Goal: Navigation & Orientation: Find specific page/section

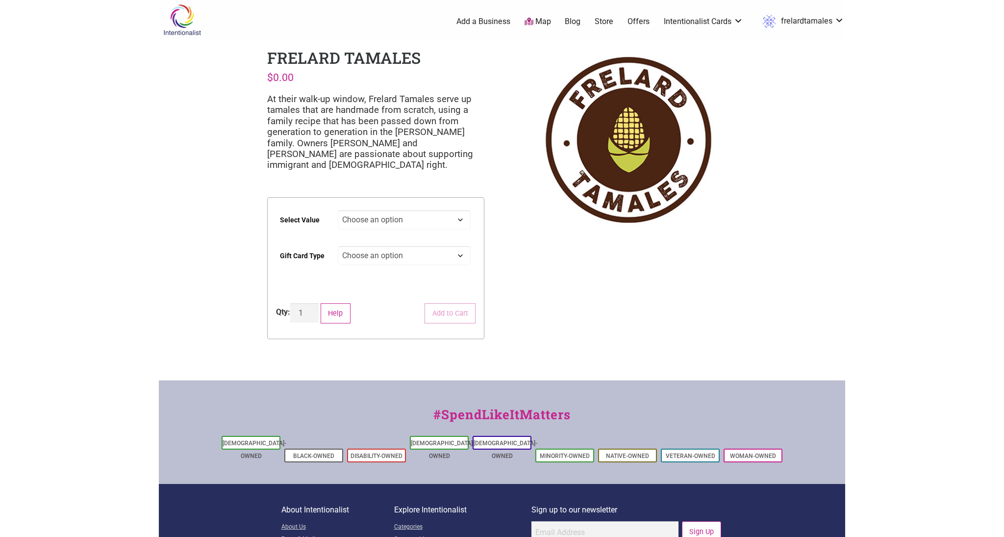
click at [198, 36] on div "Intentionalist Spend like it matters" at bounding box center [200, 19] width 82 height 39
click at [183, 16] on img at bounding box center [182, 20] width 47 height 32
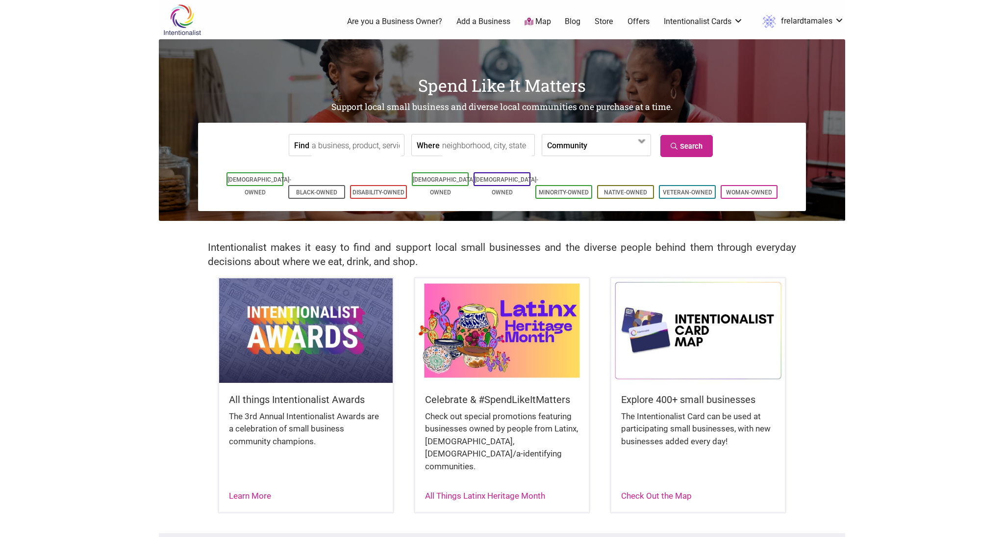
click at [495, 325] on img at bounding box center [502, 330] width 174 height 104
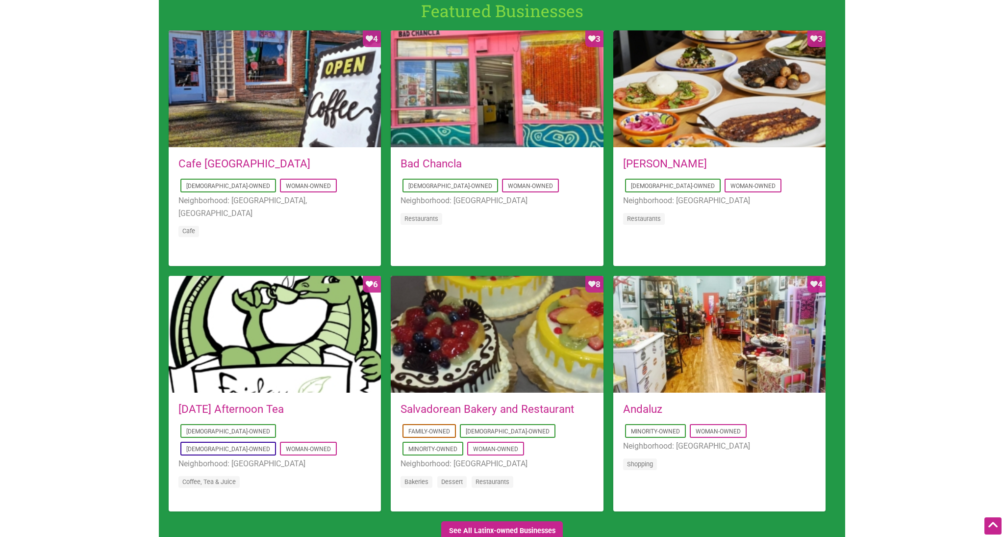
scroll to position [926, 0]
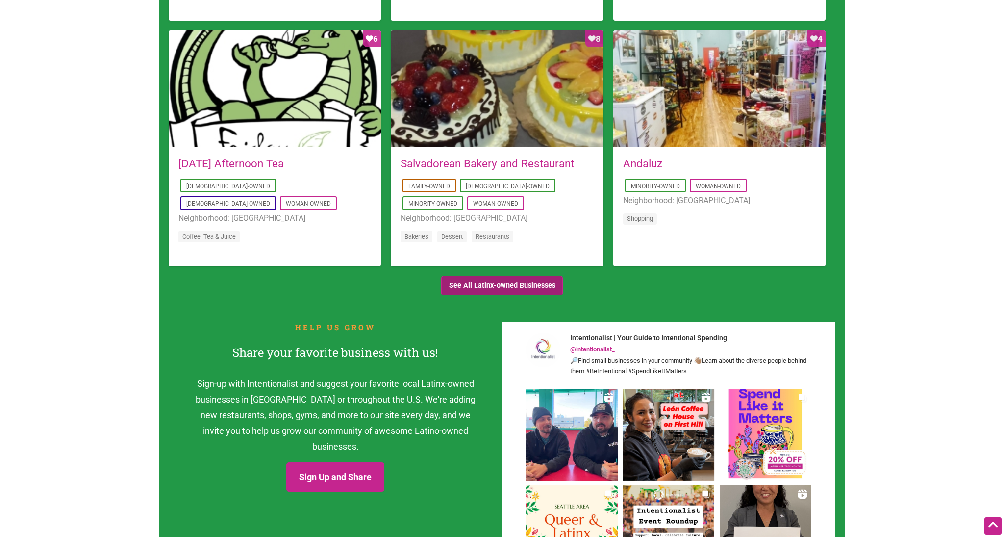
click at [521, 290] on link "See All Latinx-owned Businesses" at bounding box center [502, 286] width 122 height 20
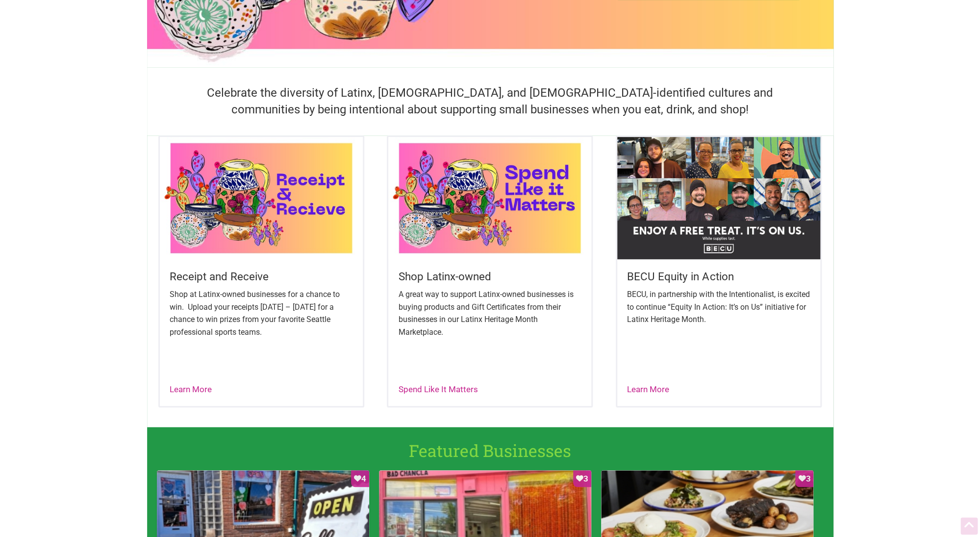
scroll to position [370, 0]
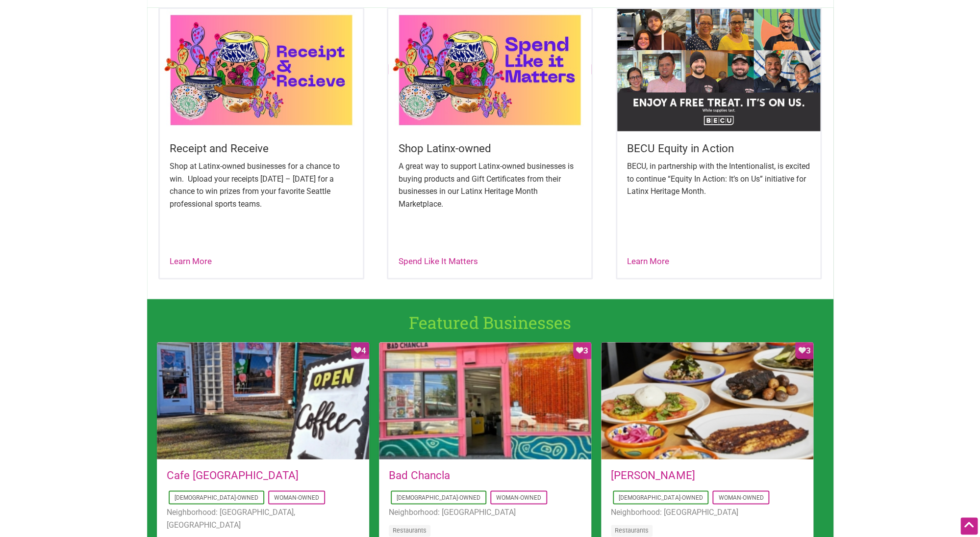
click at [485, 85] on img at bounding box center [489, 70] width 203 height 122
click at [456, 258] on link "Spend Like It Matters" at bounding box center [437, 261] width 79 height 10
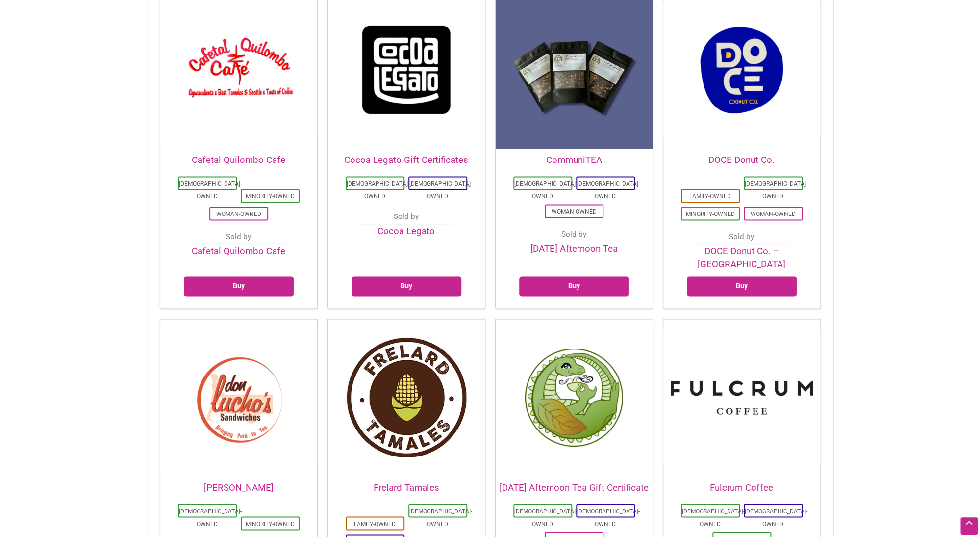
scroll to position [680, 0]
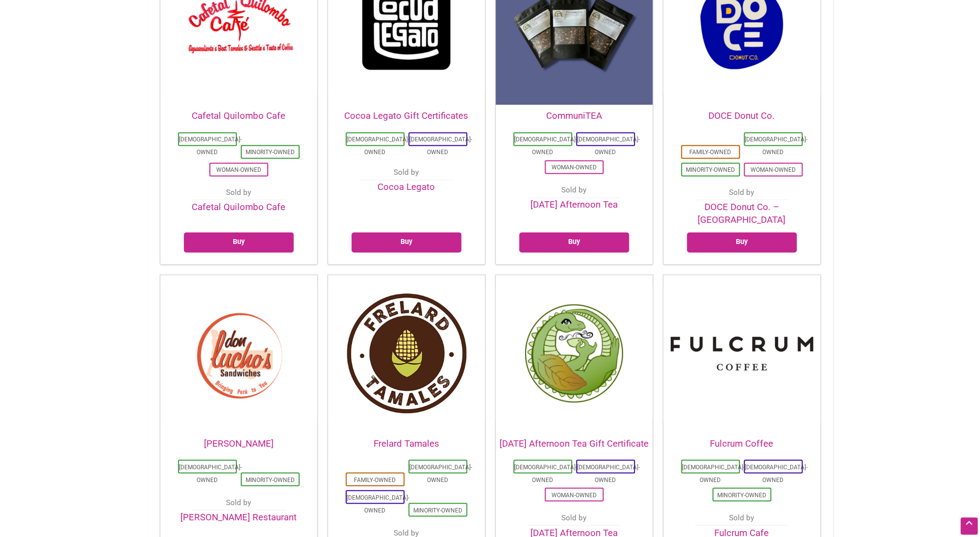
click at [417, 328] on img at bounding box center [406, 353] width 157 height 157
